Goal: Communication & Community: Participate in discussion

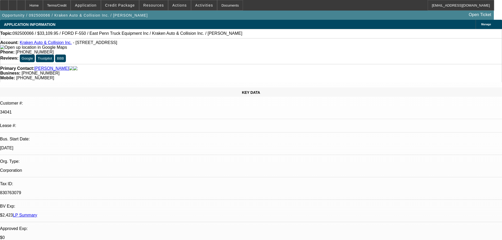
select select "0"
select select "0.1"
select select "4"
select select "0"
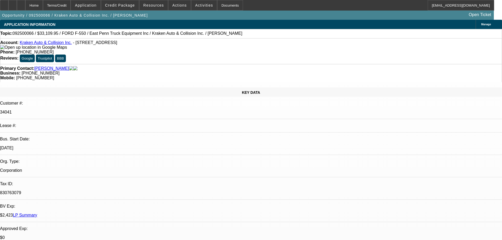
select select "0"
select select "0.1"
select select "4"
select select "0"
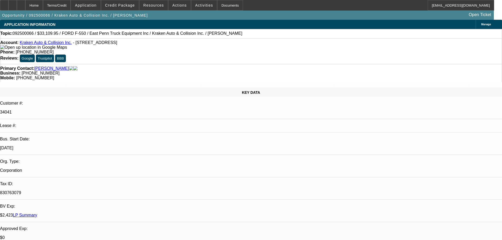
select select "0.1"
select select "4"
select select "0"
select select "0.1"
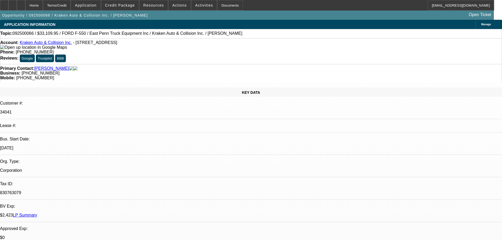
select select "4"
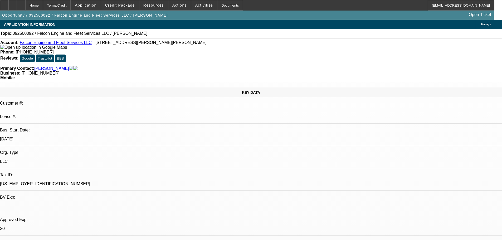
select select "0"
select select "2"
select select "0.1"
select select "4"
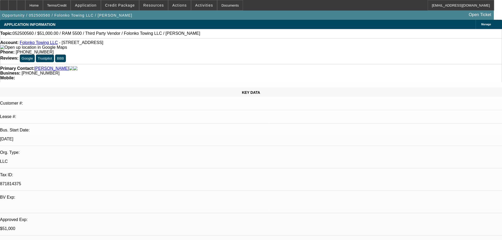
select select "0"
select select "2"
select select "0.1"
select select "4"
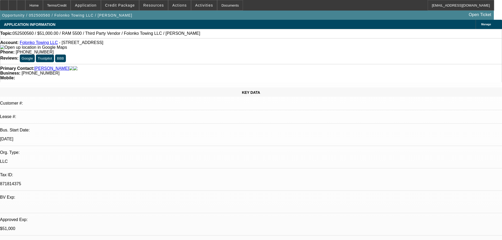
select select "0"
select select "2"
select select "0.1"
select select "4"
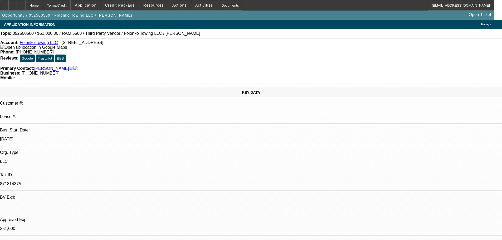
select select "0"
select select "2"
select select "0.1"
select select "4"
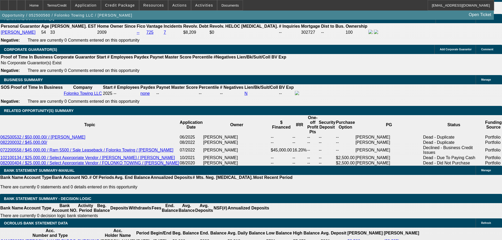
scroll to position [817, 0]
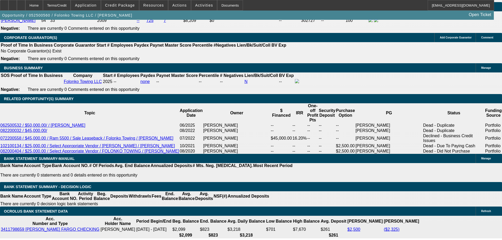
type input "2"
type input "UNKNOWN"
type input "26"
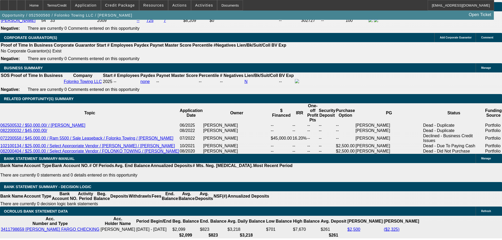
type input "$25,935.50"
type input "$51,871.00"
type input "$2,276.62"
type input "$4,553.24"
type input "26"
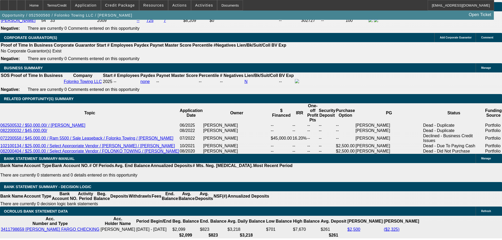
radio input "true"
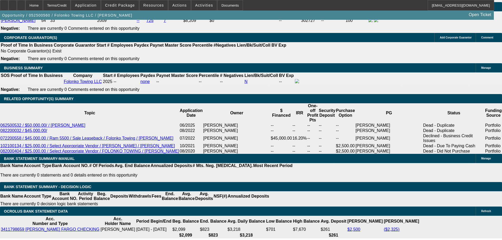
drag, startPoint x: 372, startPoint y: 113, endPoint x: 471, endPoint y: 100, distance: 100.0
type textarea "/10- gonna see the truck tomorrow, if he likes it will put $1k down. Friday, pi…"
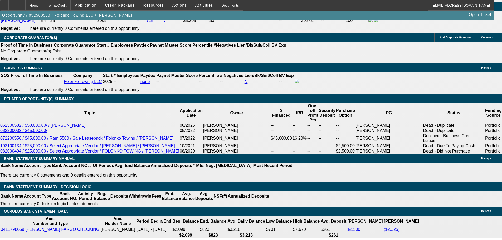
scroll to position [26, 0]
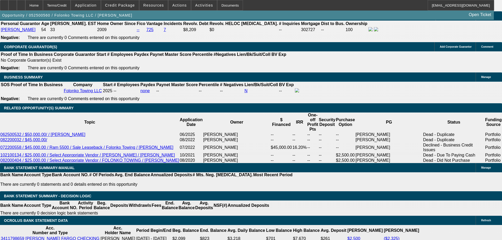
scroll to position [817, 0]
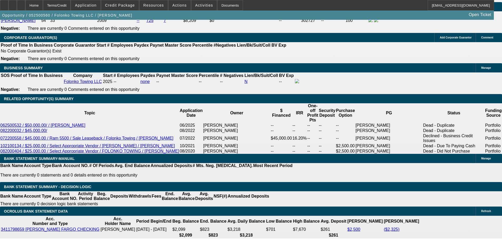
type input "$6,500.00"
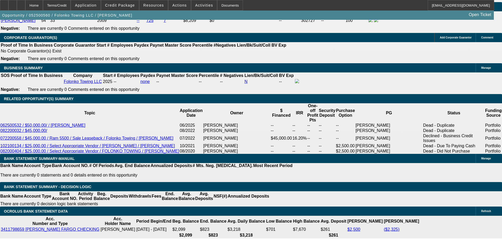
type input "$2,298.94"
type input "$4,597.88"
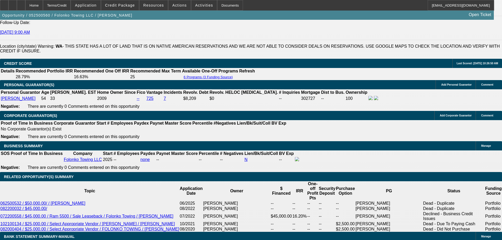
scroll to position [738, 0]
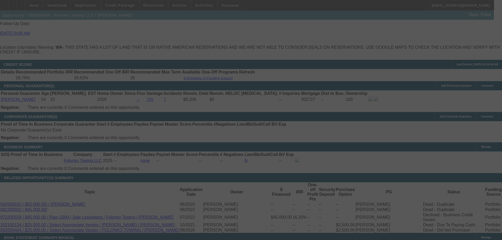
select select "0"
select select "2"
select select "0.1"
select select "4"
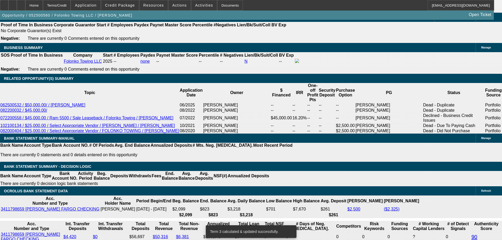
scroll to position [844, 0]
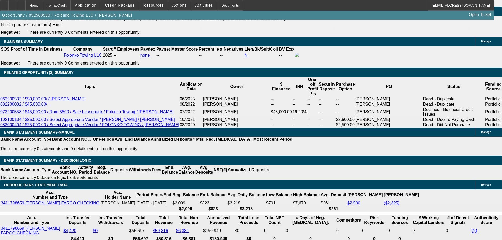
type input "$7,000.00"
type input "UNKNOWN"
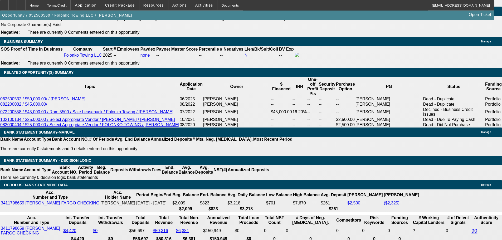
type input "$2,276.62"
type input "$4,553.24"
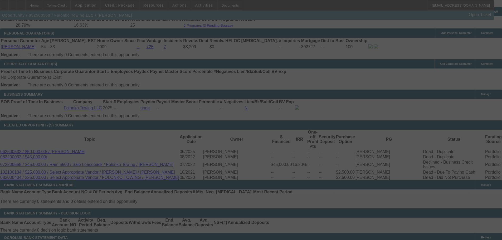
select select "0"
select select "2"
select select "0.1"
select select "4"
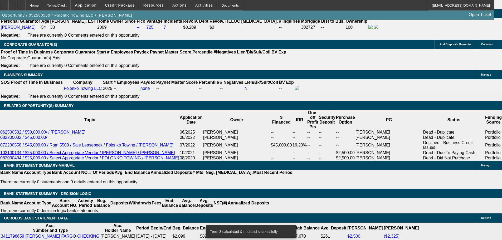
scroll to position [844, 0]
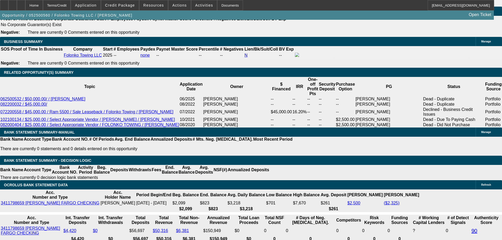
type input "UNKNOWN"
type input "17"
type input "$3,967.36"
type input "$1,983.68"
type input "17."
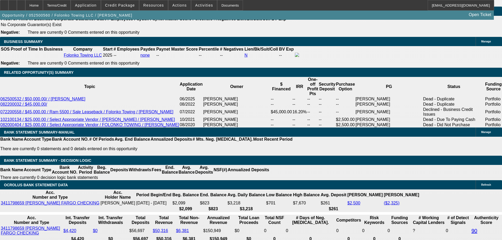
type input "$4,717.24"
type input "$2,358.62"
type input "17.7"
type input "$4,751.80"
type input "$2,375.90"
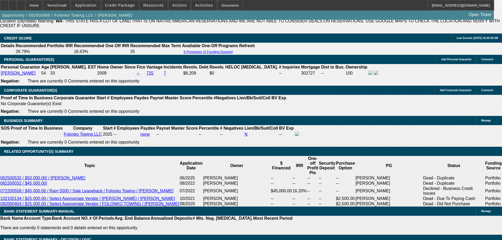
type input "17.7"
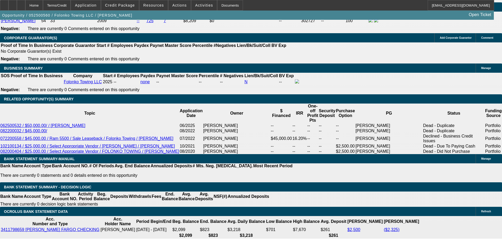
scroll to position [765, 0]
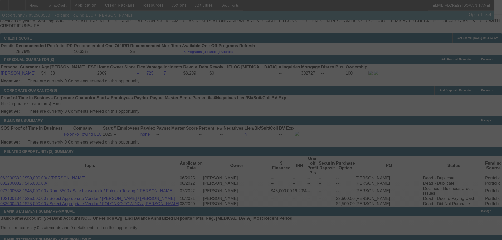
select select "0"
select select "2"
select select "0.1"
select select "4"
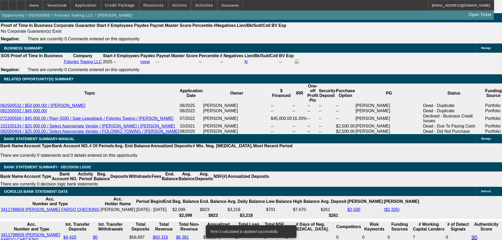
scroll to position [844, 0]
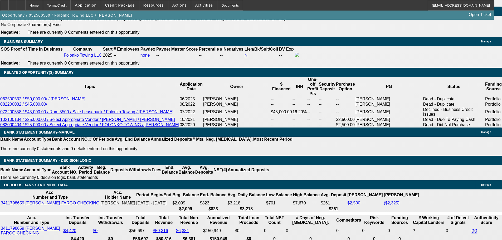
type input "$7,800.00"
type input "UNKNOWN"
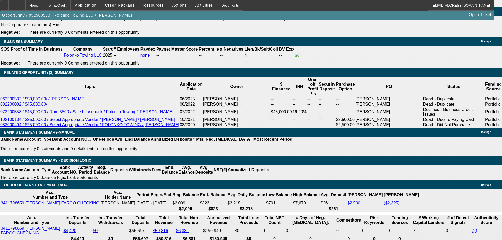
type input "$2,338.63"
type input "$4,677.26"
type input "233"
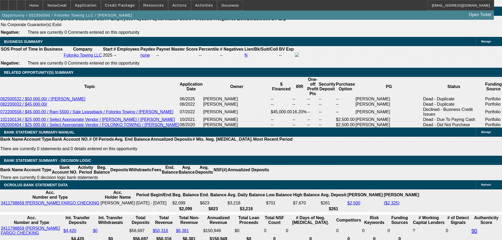
type input "$466.00"
type input "2339"
type input "17.7"
type input "$4,678.00"
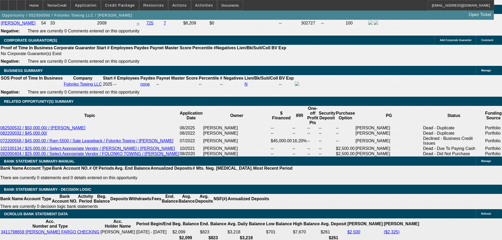
scroll to position [738, 0]
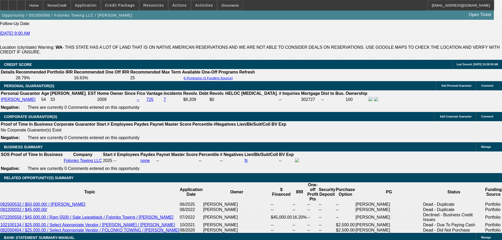
type input "$2,339.00"
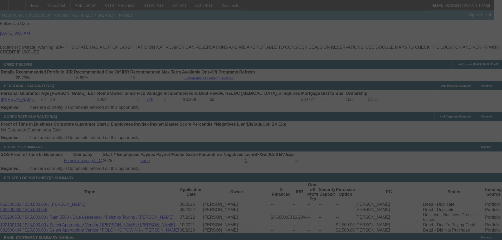
select select "0"
select select "2"
select select "0.1"
select select "4"
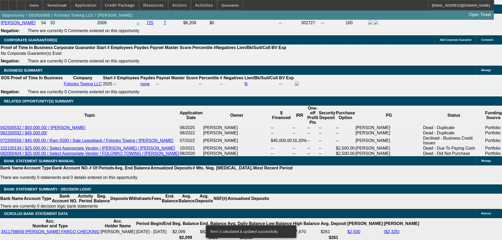
scroll to position [817, 0]
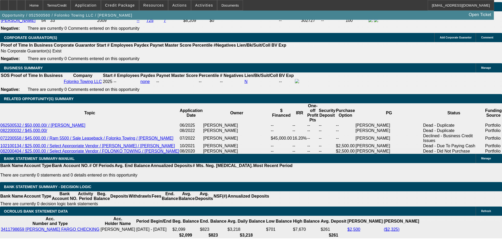
type input "$7,900.00"
type input "UNKNOWN"
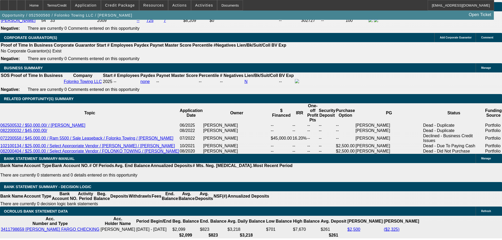
type input "$4,668.68"
type input "$2,334.34"
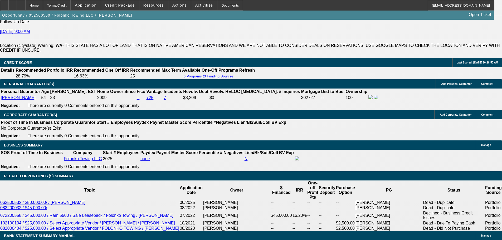
scroll to position [738, 0]
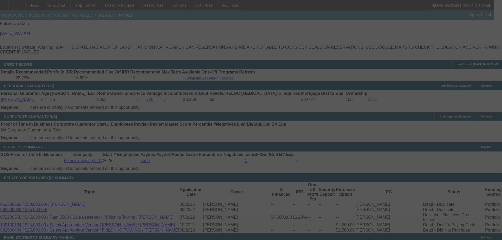
select select "0"
select select "2"
select select "0.1"
select select "4"
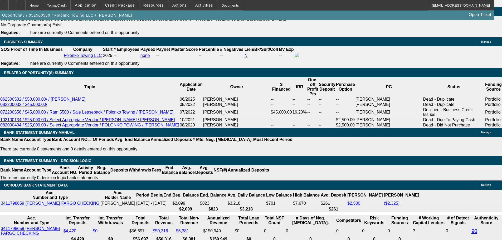
scroll to position [844, 0]
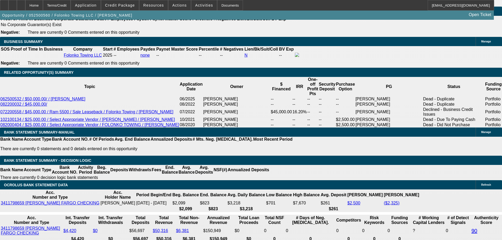
type input "$8,000.00"
type input "UNKNOWN"
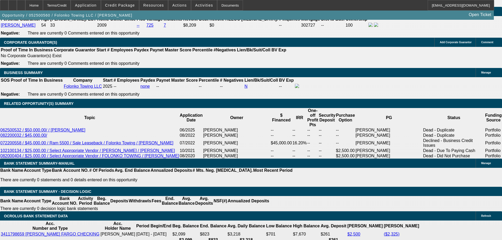
type input "$4,659.36"
type input "$2,329.68"
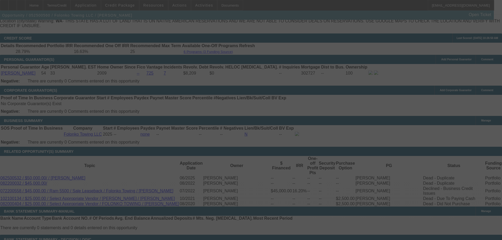
scroll to position [844, 0]
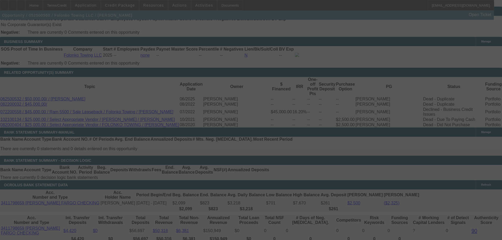
select select "0"
select select "2"
select select "0.1"
select select "4"
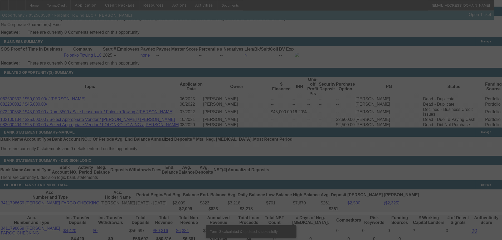
scroll to position [841, 0]
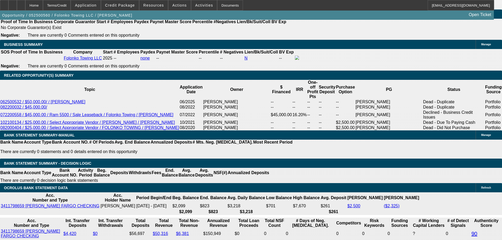
type input "2"
type input "$4.00"
type input "UNKNOWN"
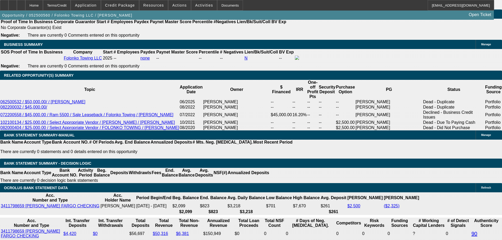
type input "2330"
type input "$4,660.00"
type input "17.7"
type input "$2,330.00"
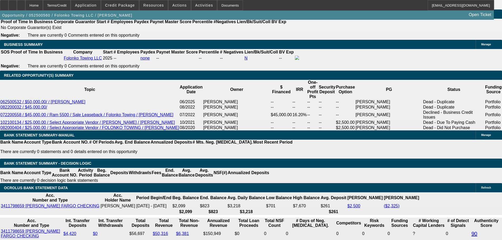
scroll to position [762, 0]
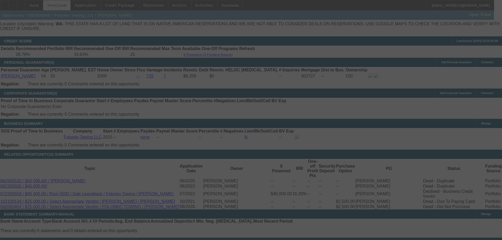
select select "0"
select select "2"
select select "0.1"
select select "4"
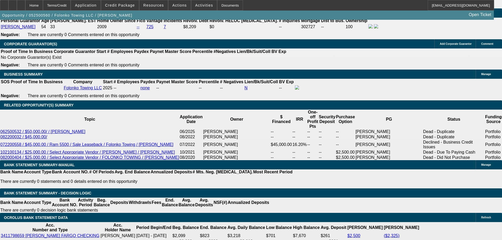
scroll to position [867, 0]
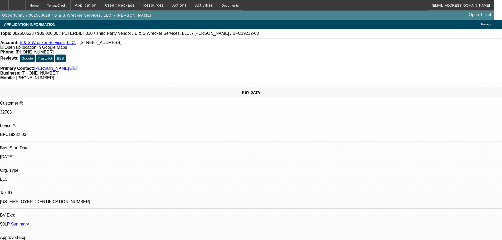
select select "0"
select select "6"
select select "0"
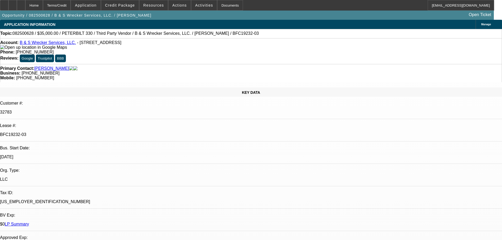
select select "0"
select select "6"
select select "0"
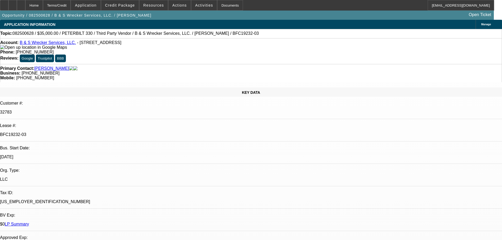
select select "0"
select select "6"
click at [25, 7] on div at bounding box center [21, 5] width 8 height 11
select select "0"
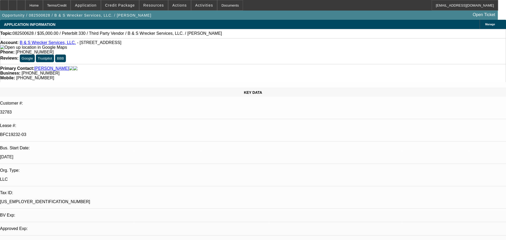
select select "0"
select select "6"
select select "0"
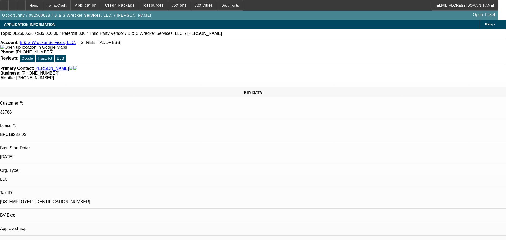
select select "6"
select select "0"
select select "6"
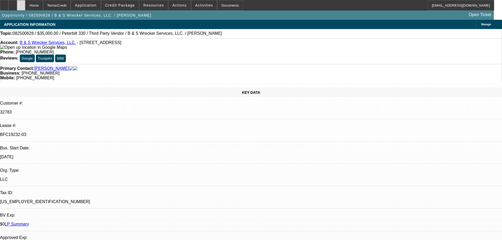
click at [25, 4] on div at bounding box center [21, 5] width 8 height 11
select select "0"
select select "6"
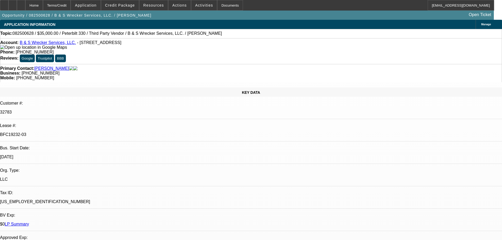
select select "0"
select select "6"
select select "0"
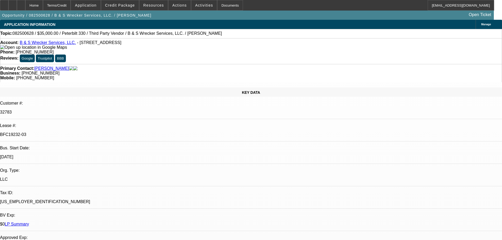
select select "0"
select select "6"
click at [25, 7] on div at bounding box center [21, 5] width 8 height 11
select select "0"
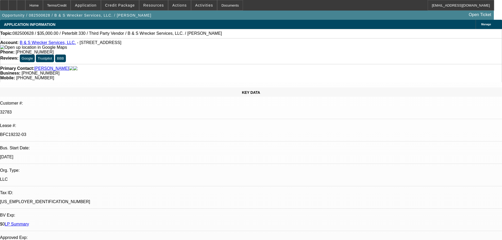
select select "0"
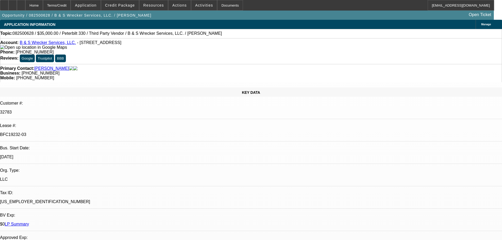
select select "0"
select select "1"
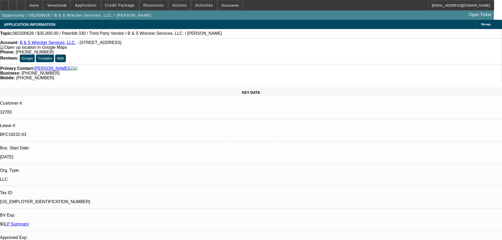
select select "6"
select select "1"
select select "6"
select select "1"
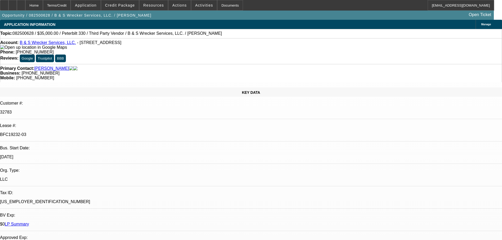
select select "1"
select select "6"
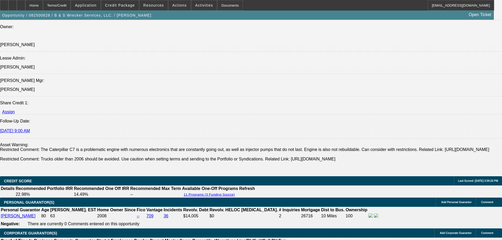
scroll to position [817, 0]
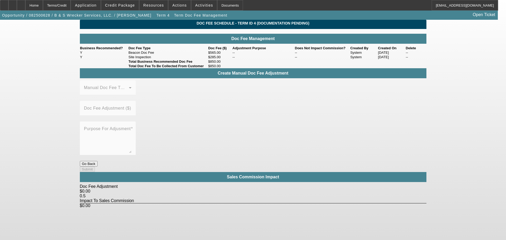
click at [98, 161] on button "Go Back" at bounding box center [89, 164] width 18 height 6
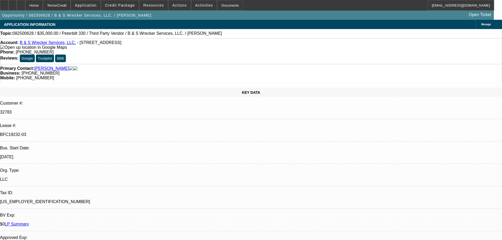
select select "0"
select select "6"
select select "0"
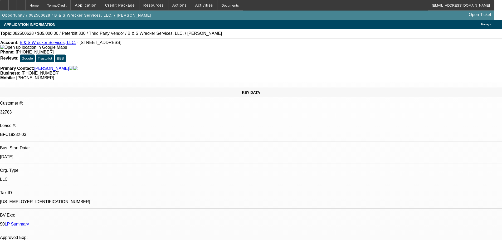
select select "0"
select select "6"
select select "0"
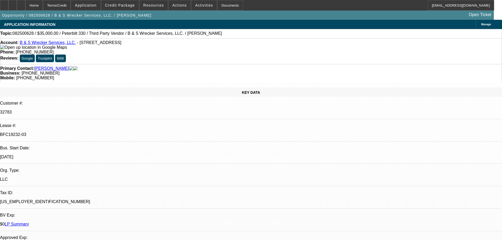
select select "0"
select select "6"
click at [25, 3] on div at bounding box center [21, 5] width 8 height 11
select select "0"
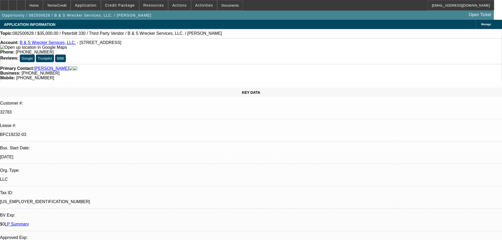
select select "0"
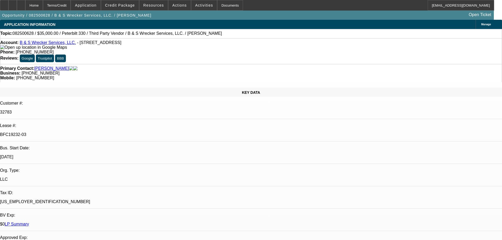
select select "0"
select select "1"
select select "6"
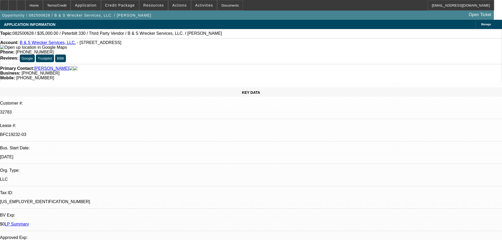
select select "1"
select select "6"
select select "1"
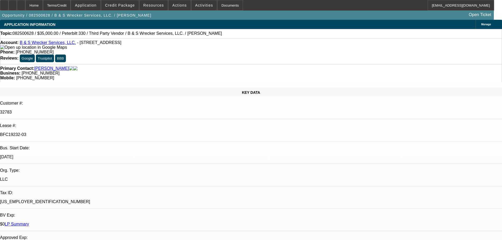
select select "6"
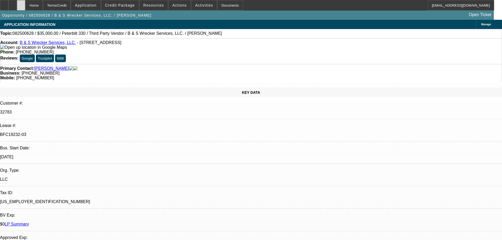
click at [25, 9] on div at bounding box center [21, 5] width 8 height 11
select select "0"
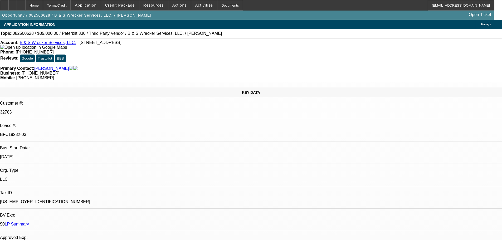
select select "0"
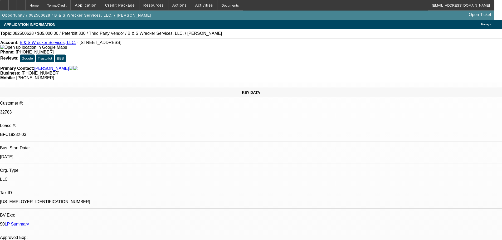
select select "1"
select select "6"
select select "1"
select select "6"
select select "1"
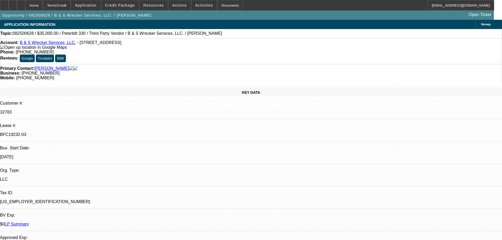
select select "6"
click at [25, 3] on div at bounding box center [21, 5] width 8 height 11
select select "0"
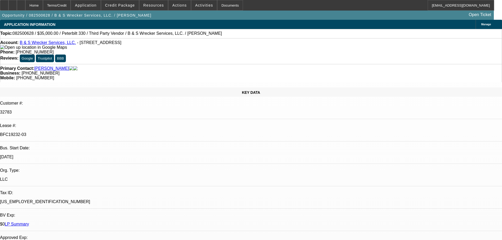
select select "0"
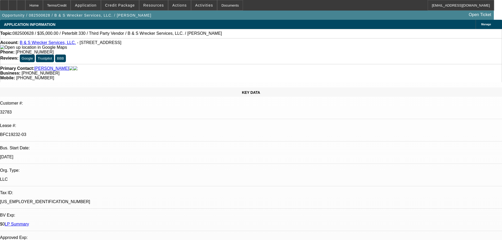
select select "0"
select select "1"
select select "6"
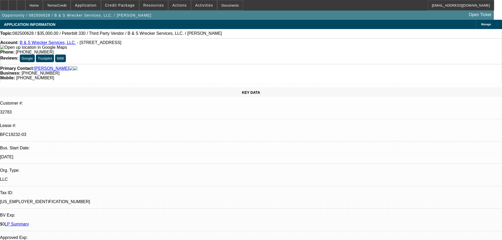
select select "1"
select select "6"
select select "1"
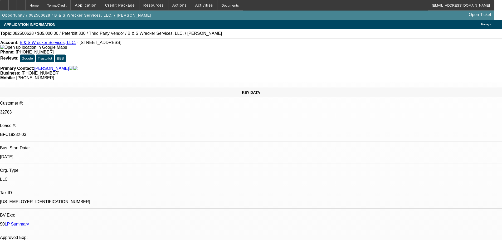
select select "6"
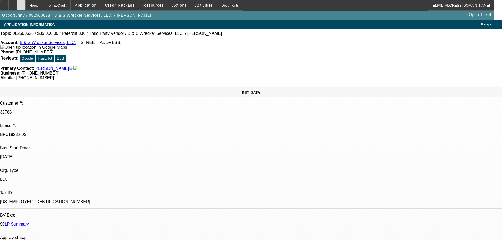
click at [25, 7] on div at bounding box center [21, 5] width 8 height 11
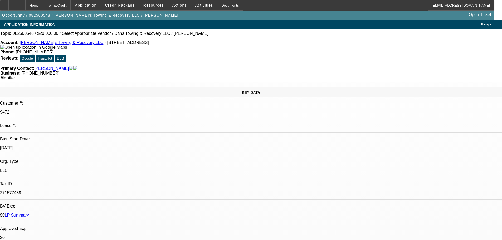
select select "0"
select select "2"
select select "0"
select select "6"
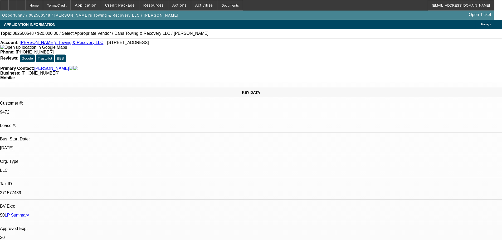
click at [57, 45] on link "[PERSON_NAME]'s Towing & Recovery LLC" at bounding box center [62, 42] width 84 height 4
radio input "true"
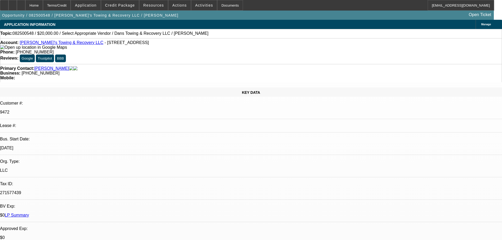
click at [231, 36] on div "Topic: 082500548 / $20,000.00 / Select Appropriate Vendor / Dans Towing & Recov…" at bounding box center [251, 33] width 502 height 5
type textarea "Said has 2 more coming in that will be in a month. Wants to wait to see them. W…"
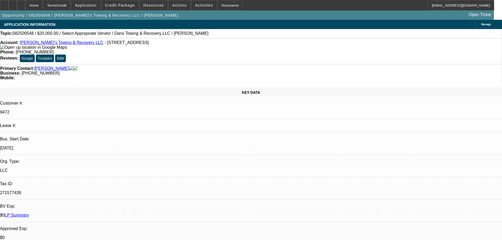
radio input "true"
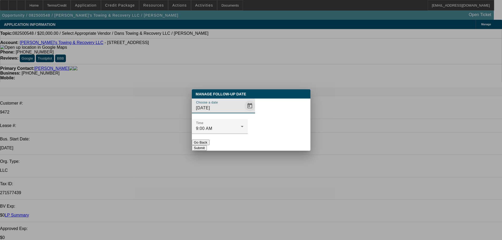
click at [244, 112] on span "Open calendar" at bounding box center [250, 106] width 13 height 13
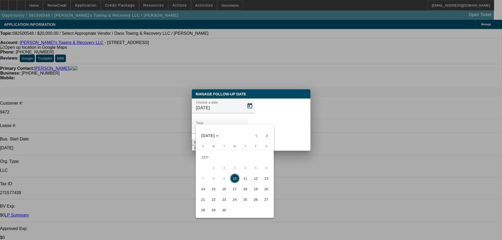
click at [223, 212] on span "30" at bounding box center [224, 209] width 9 height 9
type input "9/30/2025"
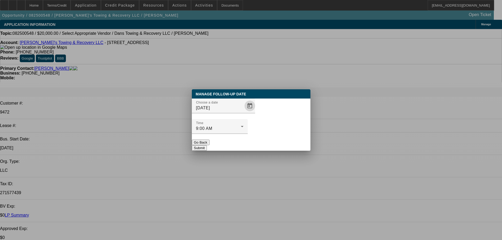
click at [207, 145] on button "Submit" at bounding box center [199, 148] width 15 height 6
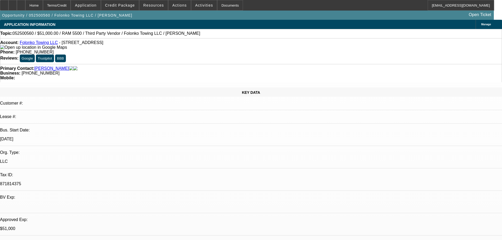
select select "0"
select select "2"
select select "0.1"
select select "4"
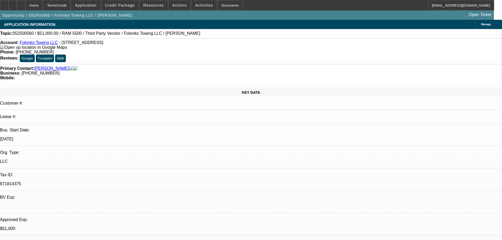
select select "0"
select select "2"
select select "0.1"
select select "4"
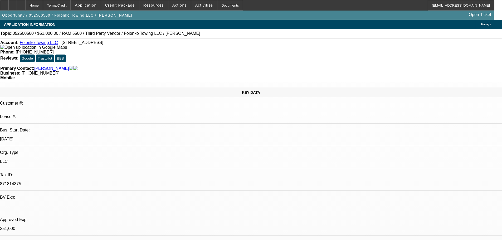
select select "0"
select select "2"
select select "0.1"
select select "4"
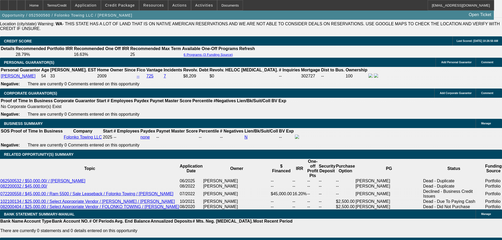
scroll to position [26, 0]
click at [25, 5] on div at bounding box center [21, 5] width 8 height 11
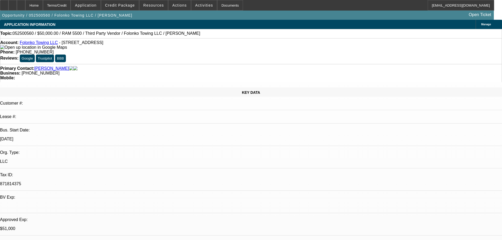
select select "0"
select select "2"
select select "0.1"
select select "4"
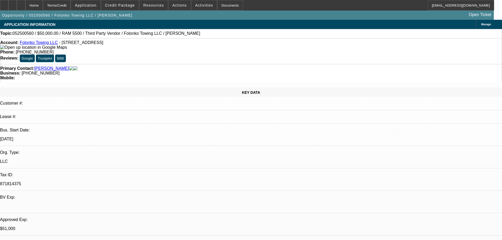
select select "0"
select select "2"
select select "0.1"
select select "4"
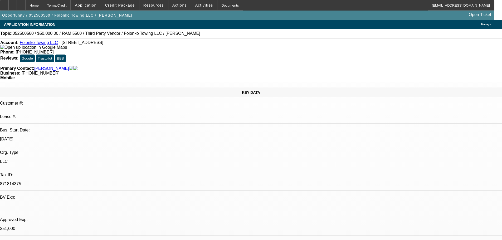
select select "0"
select select "2"
select select "0.1"
select select "4"
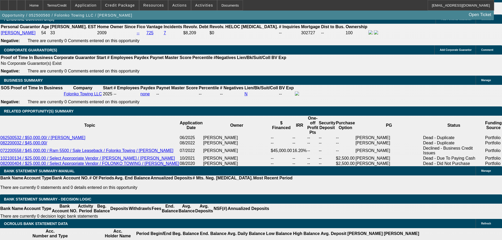
scroll to position [791, 0]
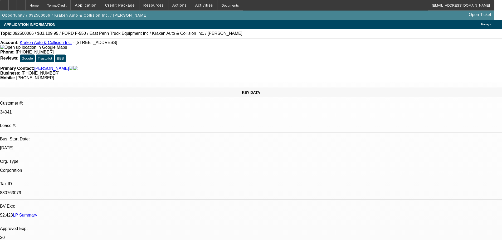
select select "0"
select select "0.1"
select select "4"
select select "0"
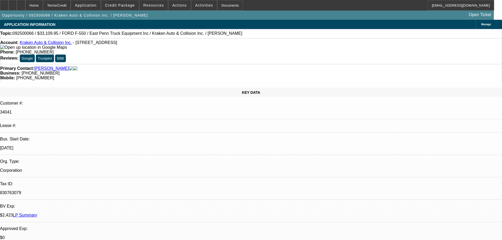
select select "0"
select select "0.1"
select select "4"
select select "0"
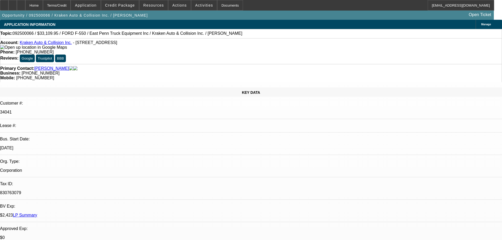
select select "0.1"
select select "4"
select select "0"
select select "0.1"
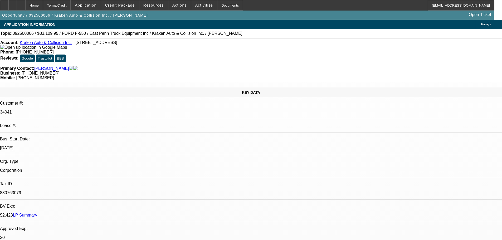
select select "4"
click at [21, 3] on icon at bounding box center [21, 3] width 0 height 0
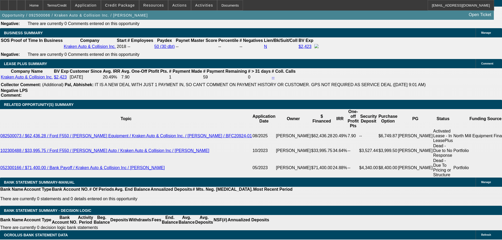
scroll to position [837, 0]
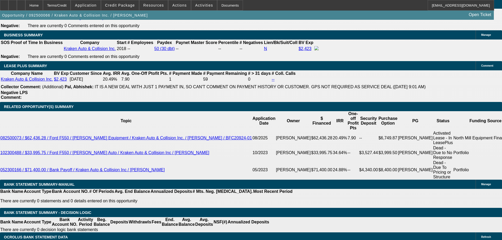
select select "0"
select select "0.1"
select select "4"
select select "0"
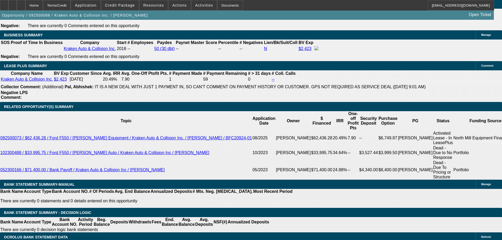
select select "0"
select select "0.1"
select select "4"
select select "0"
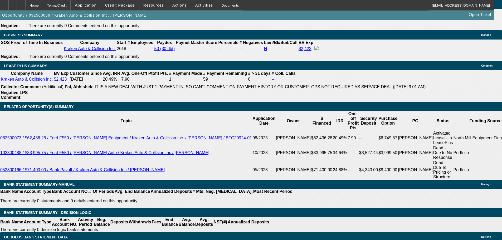
select select "0.1"
select select "4"
select select "0"
select select "0.1"
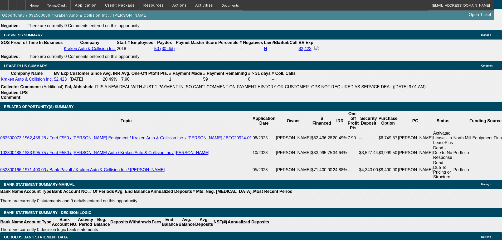
select select "4"
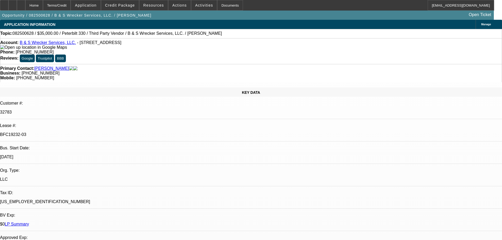
select select "0"
select select "6"
select select "0"
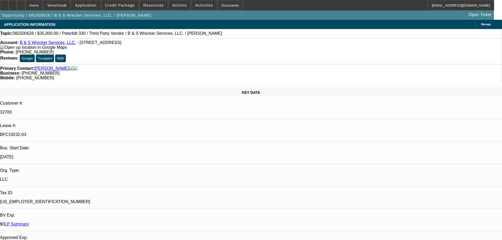
select select "0"
select select "6"
select select "0"
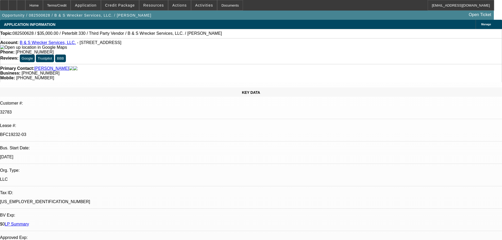
select select "0"
select select "6"
click at [25, 8] on div at bounding box center [21, 5] width 8 height 11
select select "0"
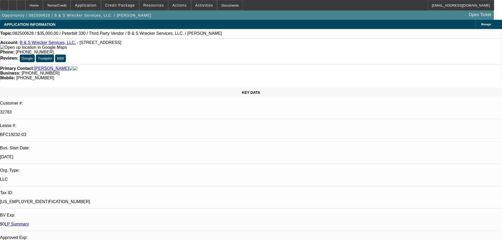
select select "0"
select select "6"
select select "0"
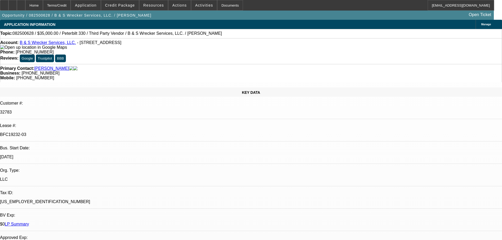
select select "6"
select select "0"
select select "6"
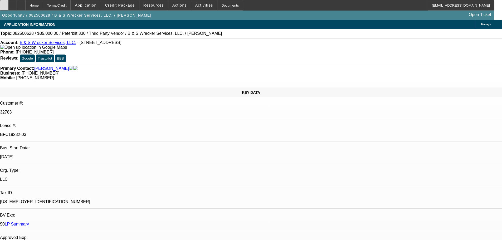
click at [8, 6] on div at bounding box center [4, 5] width 8 height 11
